Goal: Book appointment/travel/reservation

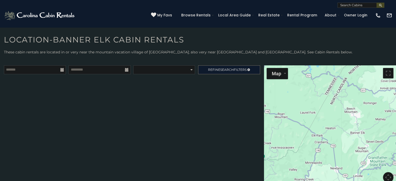
drag, startPoint x: 209, startPoint y: 127, endPoint x: 198, endPoint y: 120, distance: 13.2
click at [198, 120] on div "**********" at bounding box center [132, 126] width 264 height 123
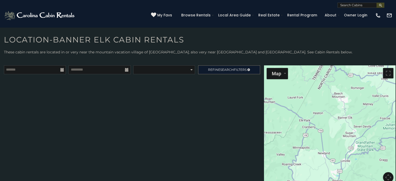
drag, startPoint x: 284, startPoint y: 116, endPoint x: 267, endPoint y: 96, distance: 25.9
click at [267, 96] on div at bounding box center [330, 126] width 132 height 123
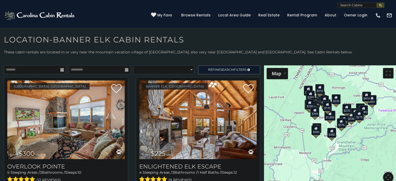
drag, startPoint x: 300, startPoint y: 111, endPoint x: 284, endPoint y: 116, distance: 16.6
click at [284, 116] on div "$300 $225 $451 $1,095 $400 $355 $720 $650 $410 $235 $290 $424 $535 $400 $460 $3…" at bounding box center [330, 126] width 132 height 123
click at [189, 69] on select "**********" at bounding box center [163, 69] width 61 height 9
select select "*********"
click at [133, 65] on select "**********" at bounding box center [163, 69] width 61 height 9
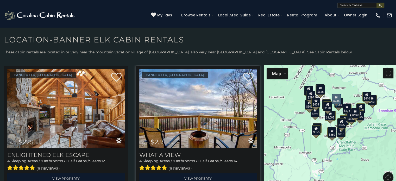
scroll to position [9, 0]
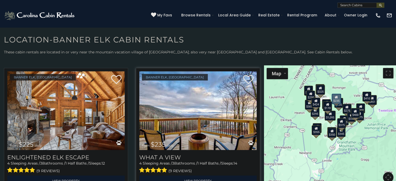
click at [245, 107] on img at bounding box center [197, 110] width 117 height 79
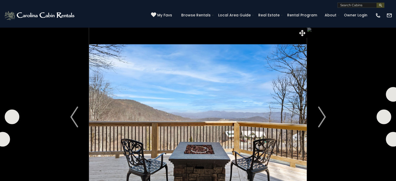
click at [320, 117] on img "Next" at bounding box center [322, 117] width 8 height 21
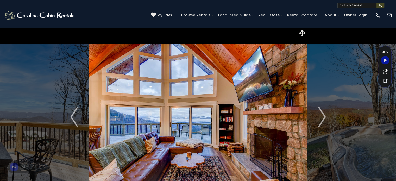
click at [320, 117] on img "Next" at bounding box center [322, 117] width 8 height 21
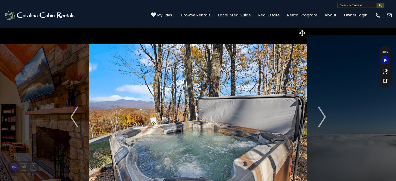
click at [320, 117] on img "Next" at bounding box center [322, 117] width 8 height 21
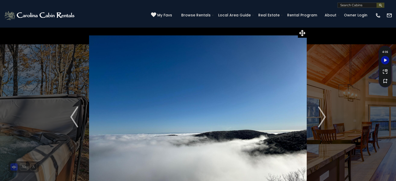
click at [320, 117] on img "Next" at bounding box center [322, 117] width 8 height 21
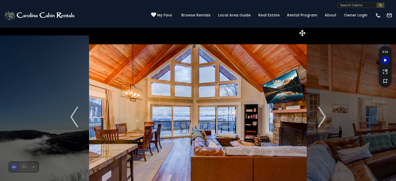
click at [320, 117] on img "Next" at bounding box center [322, 117] width 8 height 21
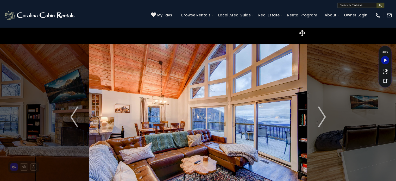
click at [320, 117] on img "Next" at bounding box center [322, 117] width 8 height 21
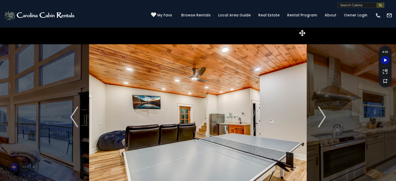
click at [320, 117] on img "Next" at bounding box center [322, 117] width 8 height 21
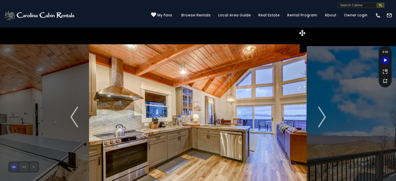
click at [320, 117] on img "Next" at bounding box center [322, 117] width 8 height 21
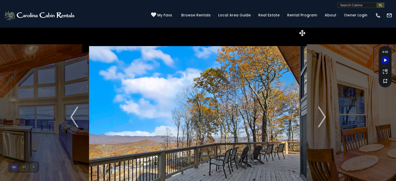
click at [320, 117] on img "Next" at bounding box center [322, 117] width 8 height 21
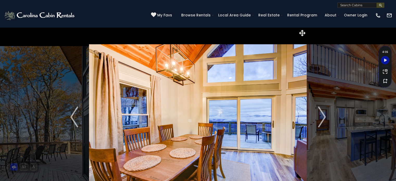
click at [320, 117] on img "Next" at bounding box center [322, 117] width 8 height 21
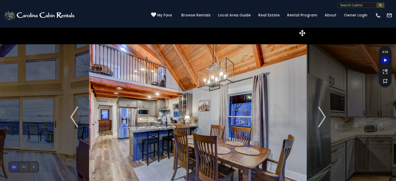
click at [320, 117] on img "Next" at bounding box center [322, 117] width 8 height 21
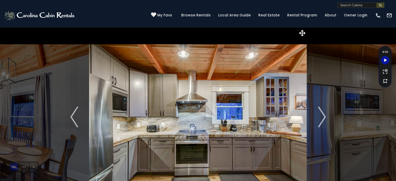
click at [320, 117] on img "Next" at bounding box center [322, 117] width 8 height 21
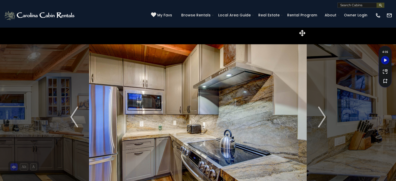
click at [320, 117] on img "Next" at bounding box center [322, 117] width 8 height 21
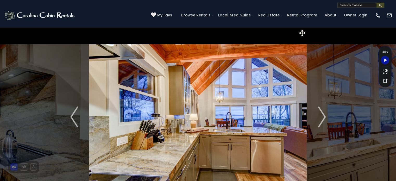
click at [320, 117] on img "Next" at bounding box center [322, 117] width 8 height 21
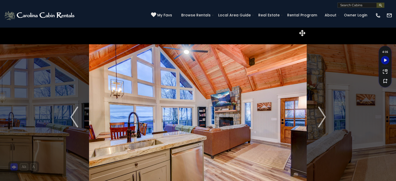
click at [320, 117] on img "Next" at bounding box center [322, 117] width 8 height 21
